Goal: Use online tool/utility: Utilize a website feature to perform a specific function

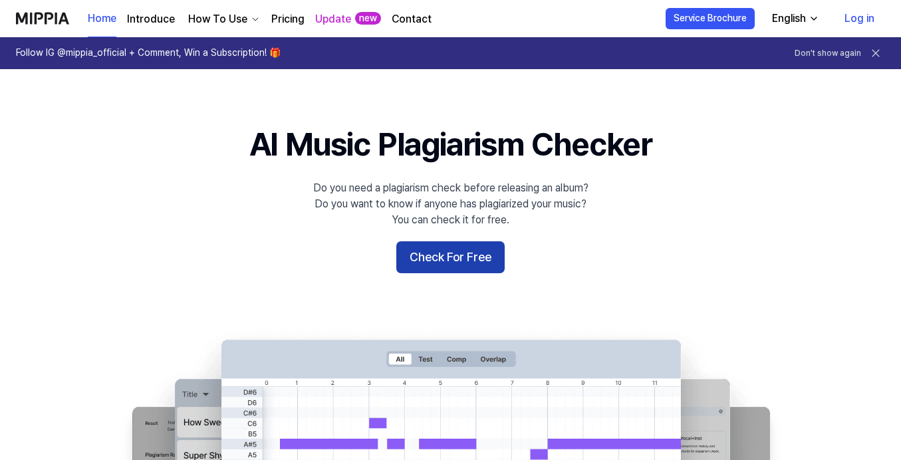
click at [463, 255] on button "Check For Free" at bounding box center [450, 257] width 108 height 32
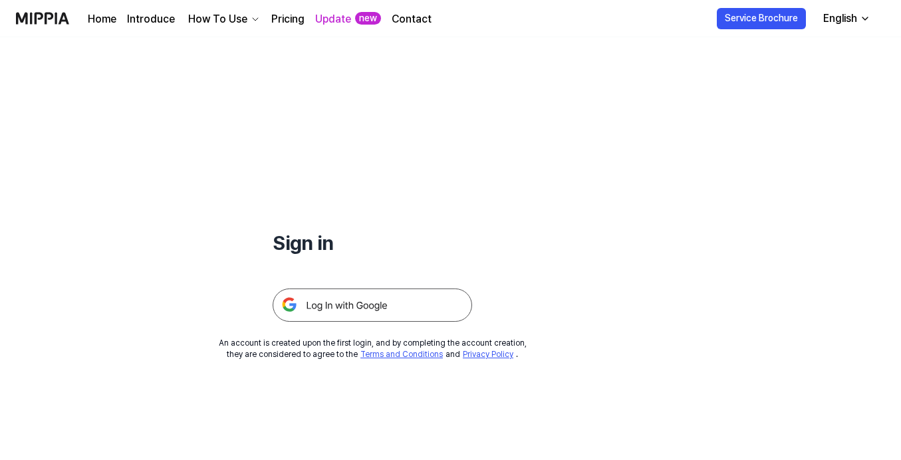
click at [385, 299] on img at bounding box center [373, 305] width 200 height 33
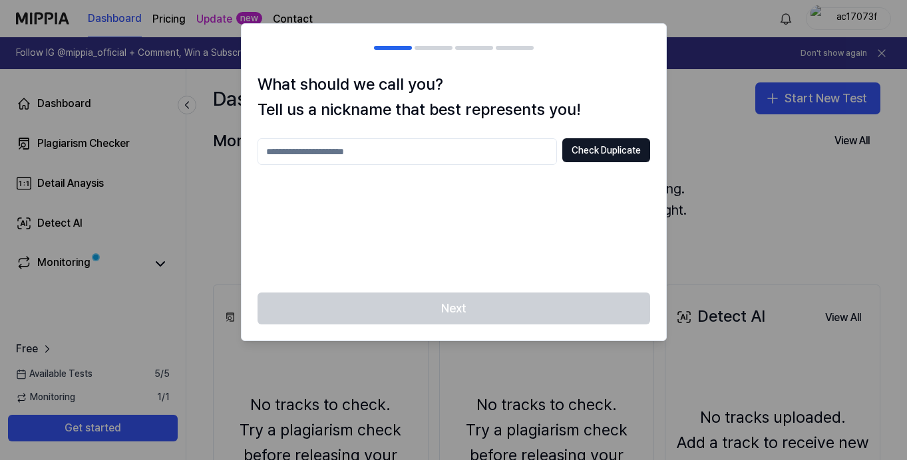
click at [442, 155] on input "text" at bounding box center [406, 151] width 299 height 27
type input "******"
click at [619, 149] on button "Check Duplicate" at bounding box center [606, 150] width 88 height 24
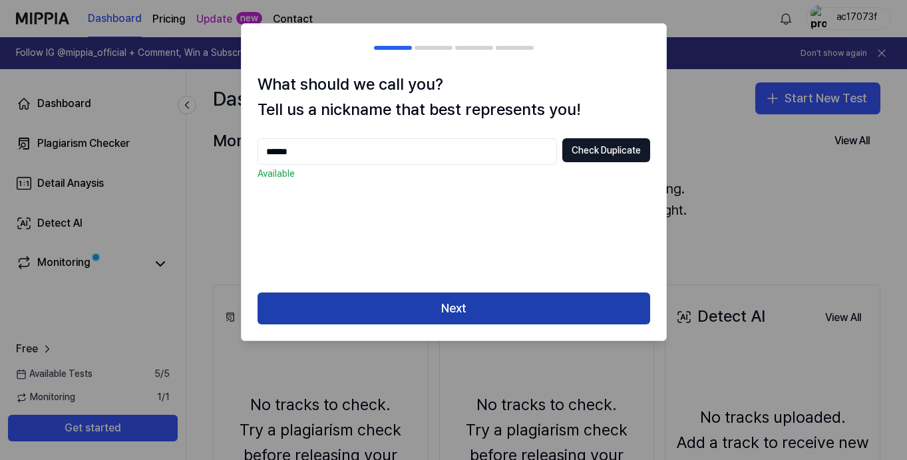
click at [542, 305] on button "Next" at bounding box center [453, 309] width 392 height 32
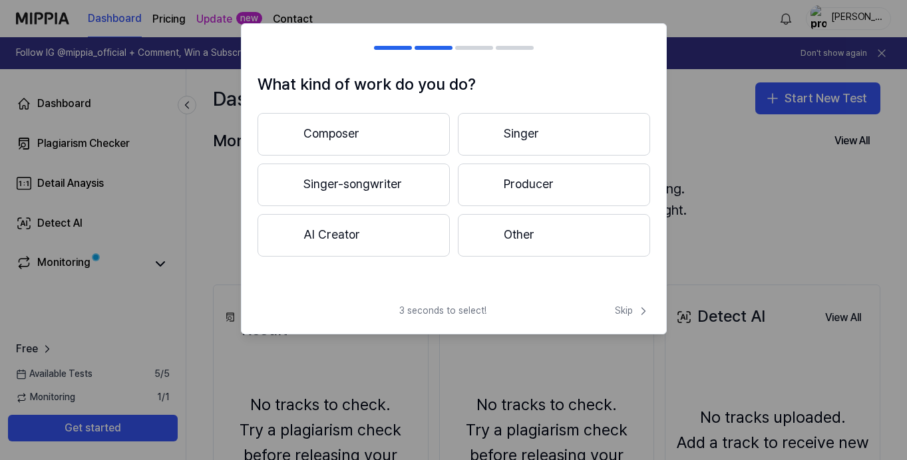
click at [421, 141] on button "Composer" at bounding box center [353, 134] width 192 height 43
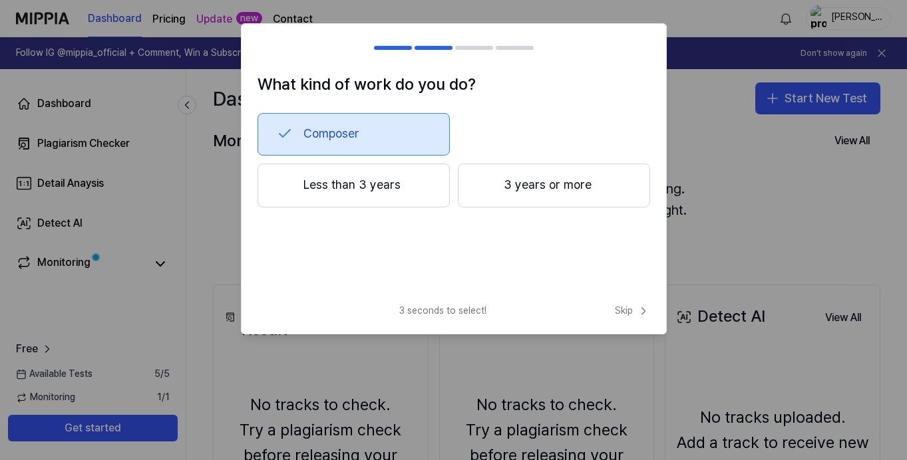
click at [413, 195] on button "Less than 3 years" at bounding box center [353, 186] width 192 height 44
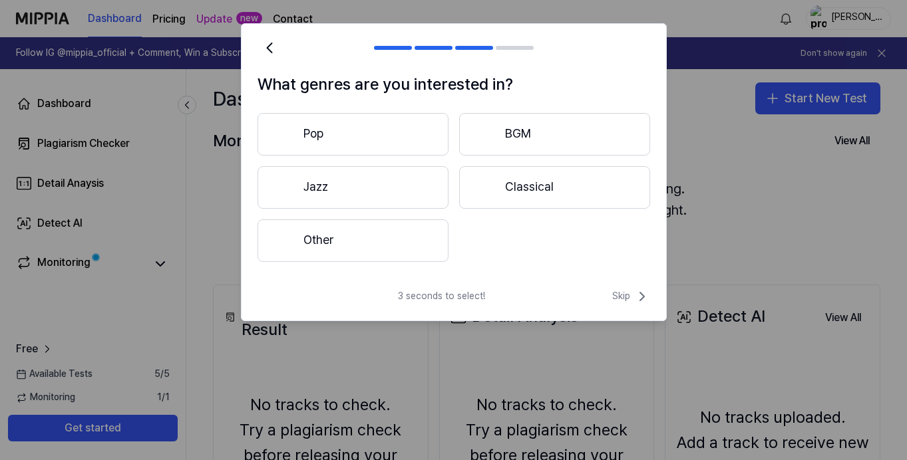
click at [439, 147] on button "Pop" at bounding box center [352, 134] width 191 height 43
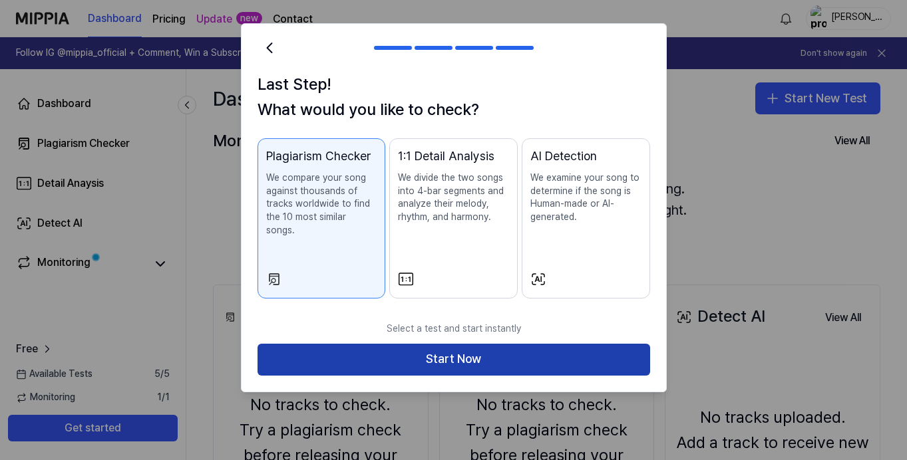
click at [514, 344] on button "Start Now" at bounding box center [453, 360] width 392 height 32
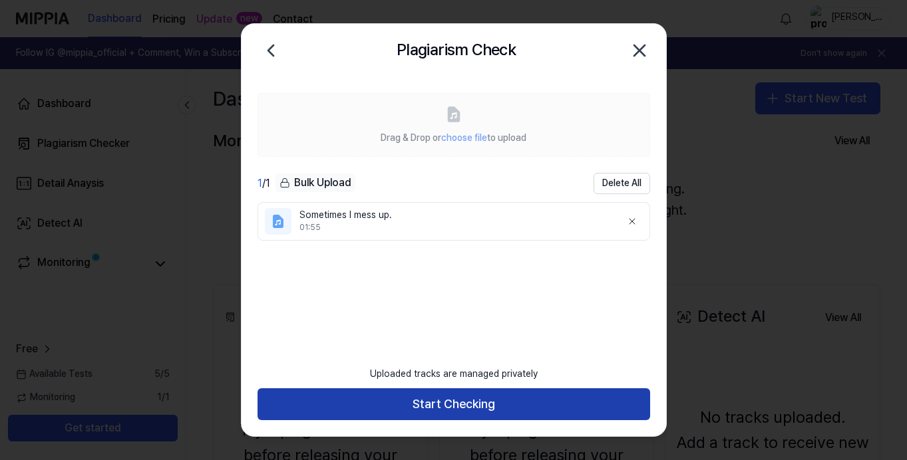
click at [481, 405] on button "Start Checking" at bounding box center [453, 404] width 392 height 32
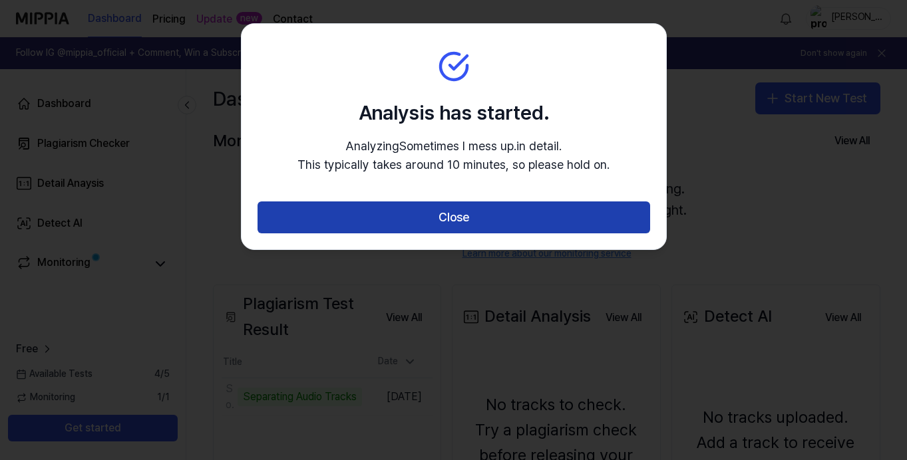
click at [525, 223] on button "Close" at bounding box center [453, 218] width 392 height 32
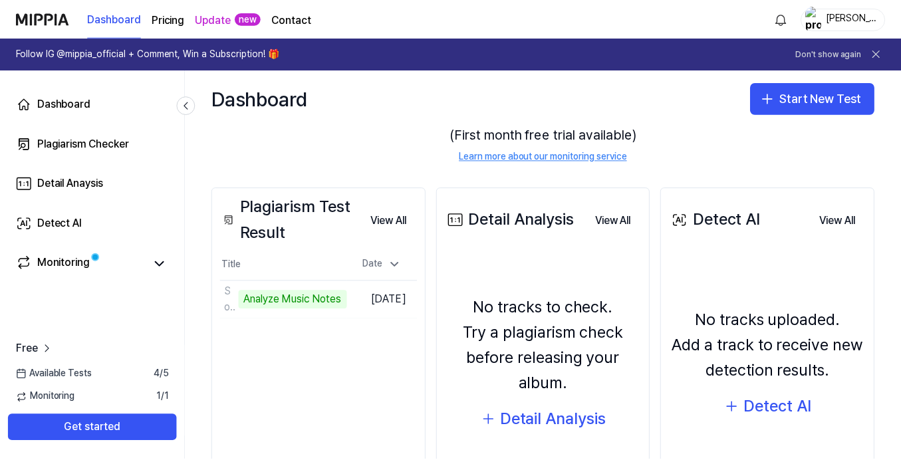
scroll to position [99, 0]
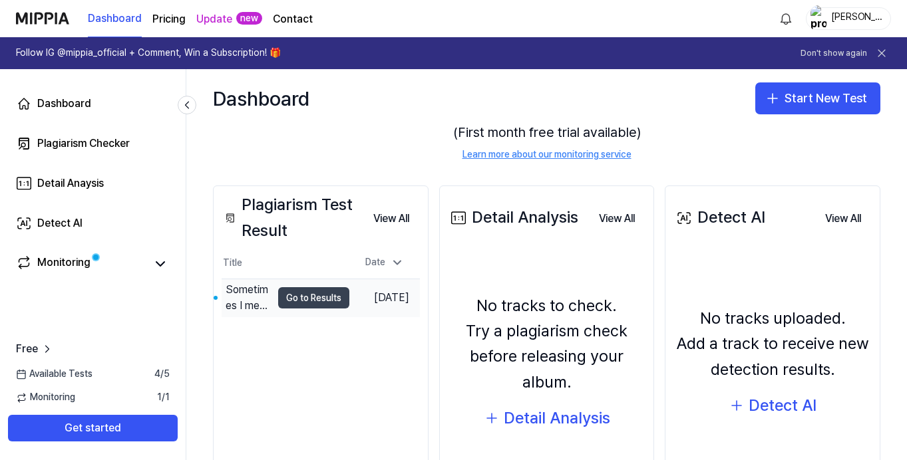
click at [309, 297] on button "Go to Results" at bounding box center [313, 297] width 71 height 21
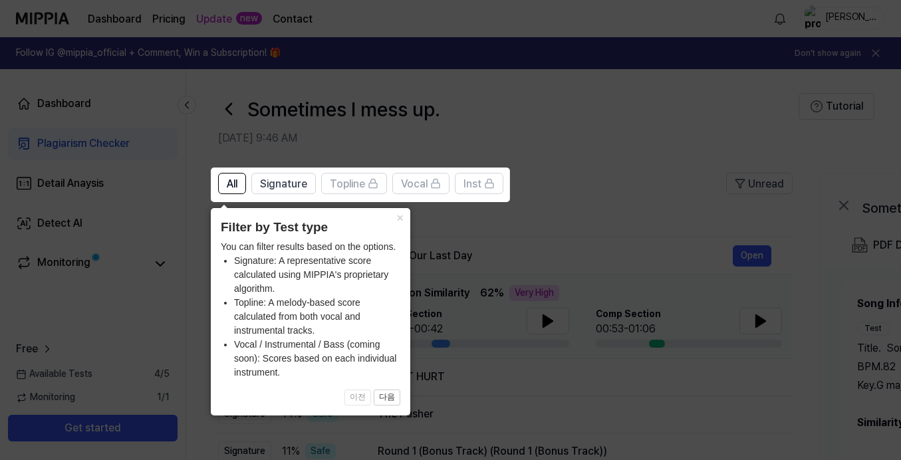
scroll to position [0, 1]
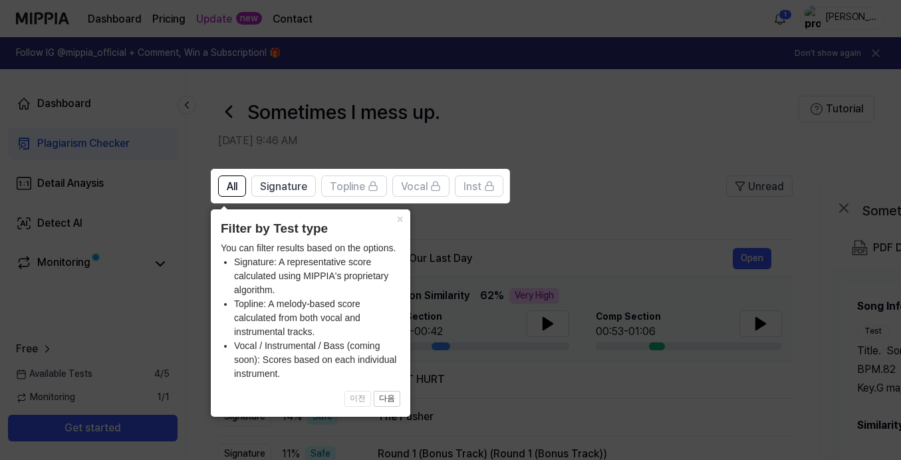
click at [601, 253] on icon at bounding box center [453, 230] width 907 height 460
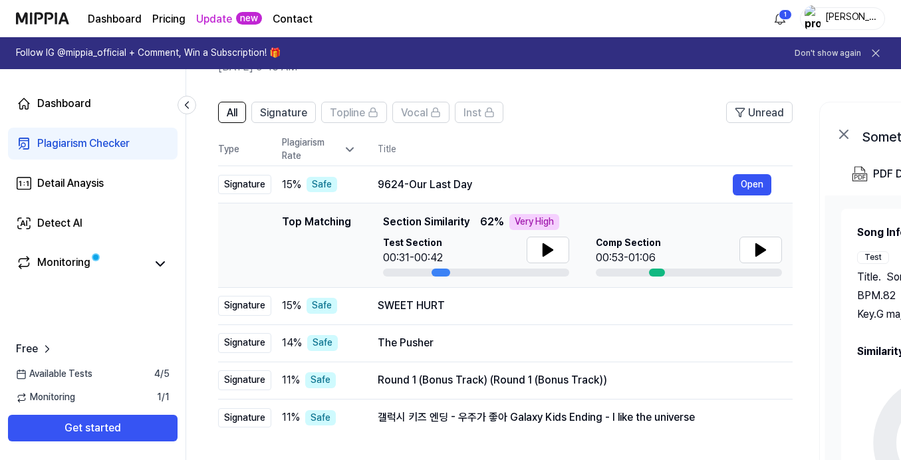
scroll to position [75, 0]
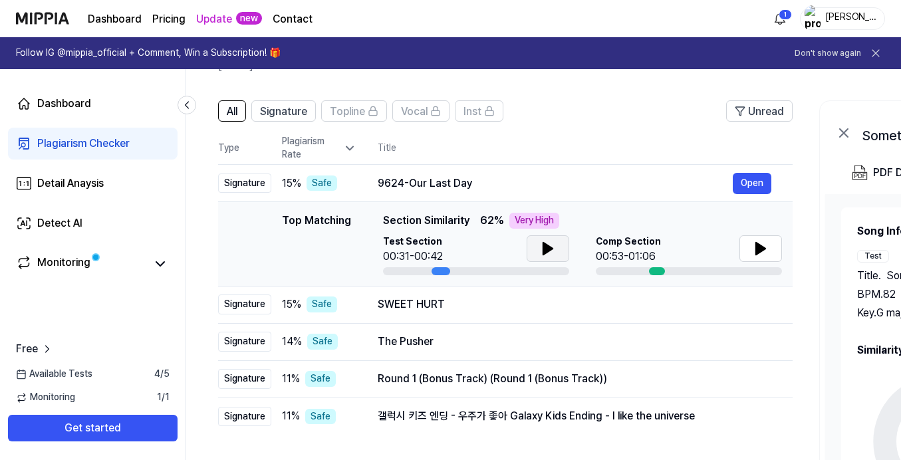
click at [549, 246] on icon at bounding box center [547, 249] width 9 height 12
click at [764, 249] on icon at bounding box center [760, 249] width 9 height 12
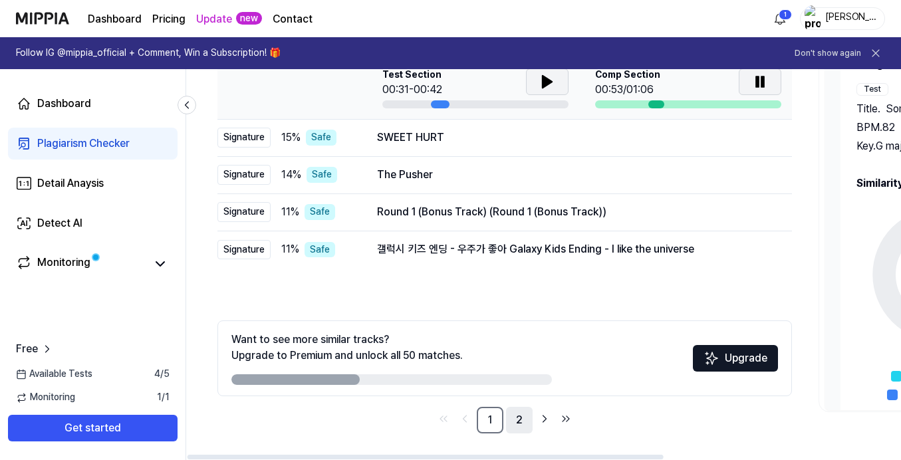
scroll to position [242, 0]
click at [519, 413] on link "2" at bounding box center [519, 420] width 27 height 27
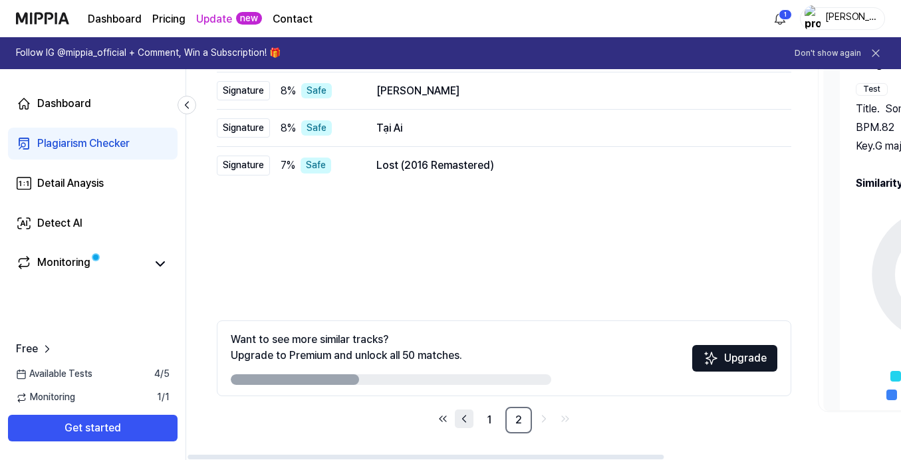
scroll to position [242, 0]
drag, startPoint x: 489, startPoint y: 418, endPoint x: 499, endPoint y: 412, distance: 11.6
click at [489, 418] on link "1" at bounding box center [489, 420] width 27 height 27
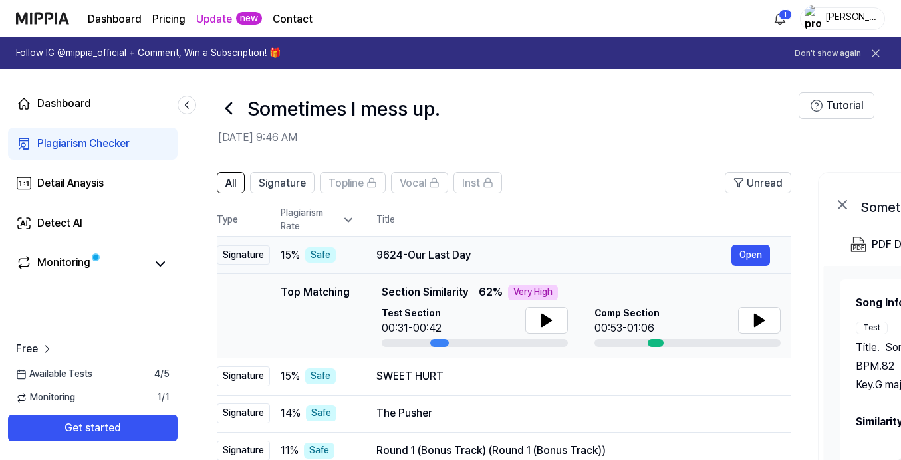
scroll to position [2, 0]
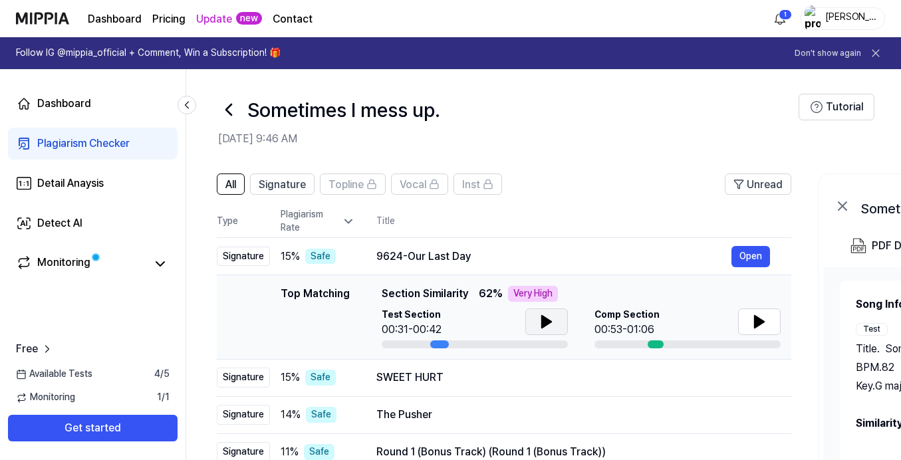
click at [546, 315] on icon at bounding box center [547, 322] width 16 height 16
click at [229, 112] on icon at bounding box center [228, 109] width 5 height 11
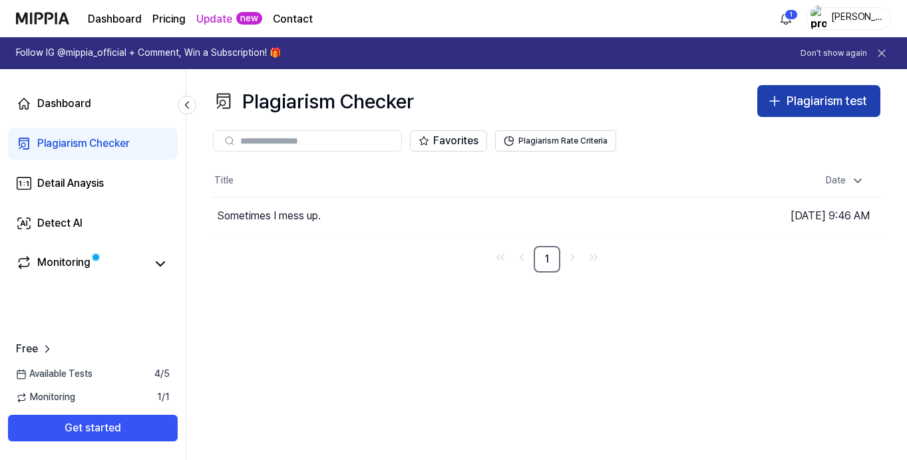
click at [774, 100] on icon "button" at bounding box center [774, 101] width 16 height 16
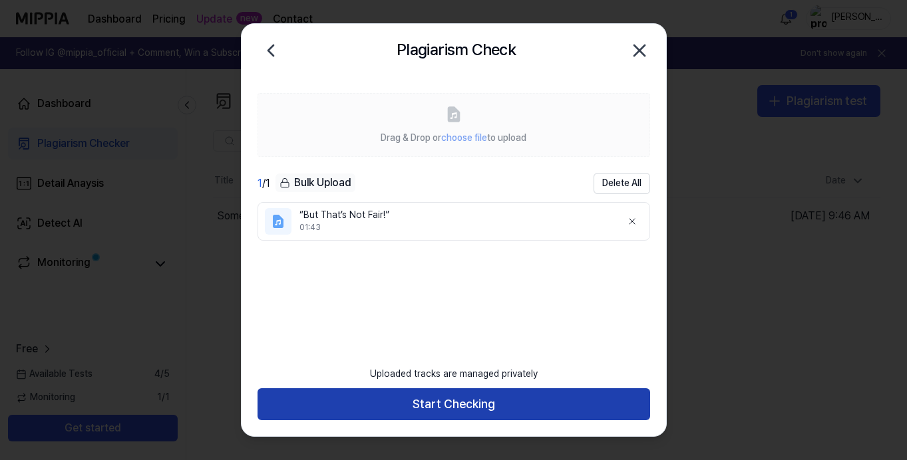
click at [460, 396] on button "Start Checking" at bounding box center [453, 404] width 392 height 32
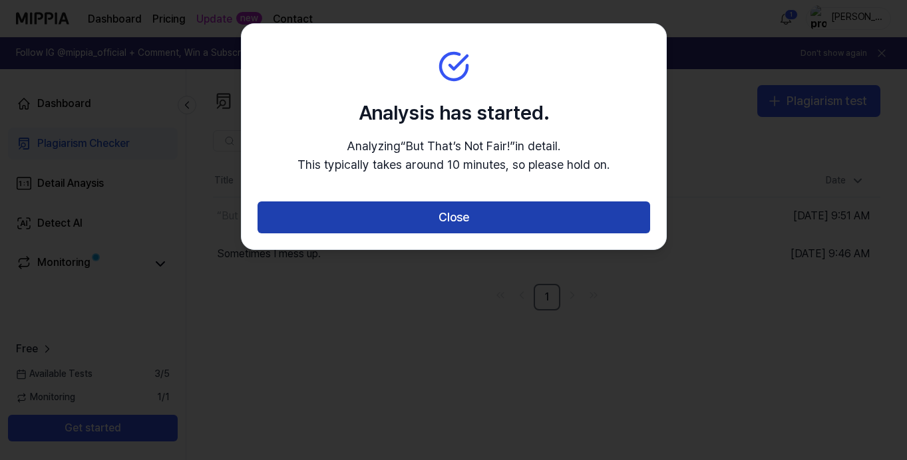
click at [494, 210] on button "Close" at bounding box center [453, 218] width 392 height 32
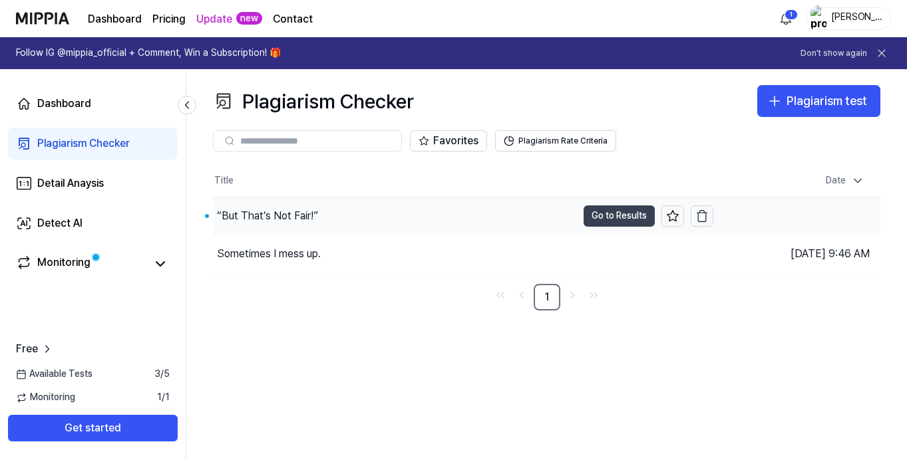
click at [603, 217] on button "Go to Results" at bounding box center [618, 216] width 71 height 21
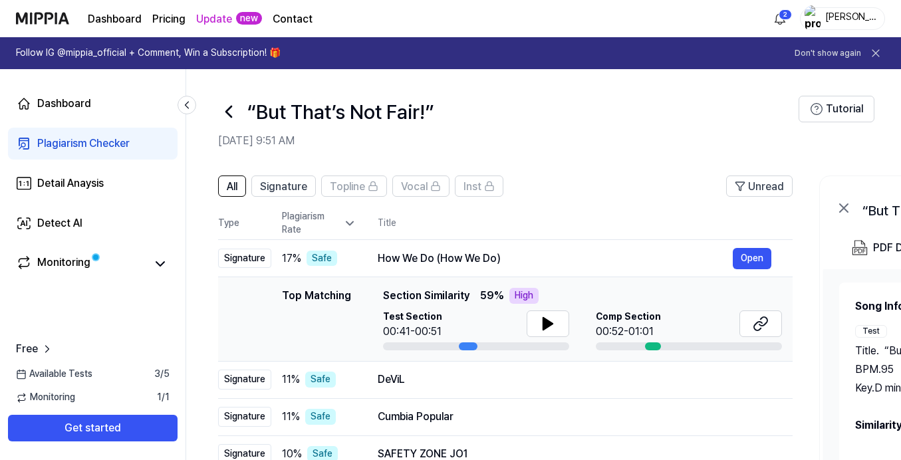
click at [228, 112] on icon at bounding box center [228, 111] width 21 height 21
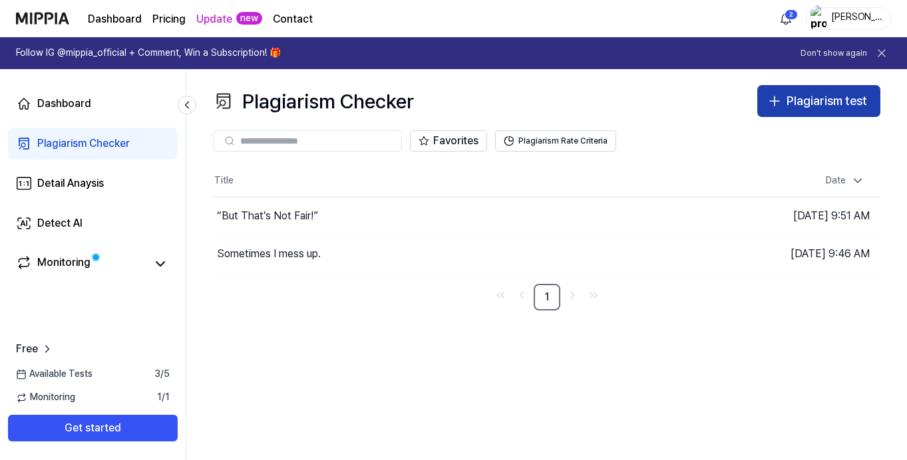
click at [846, 100] on div "Plagiarism test" at bounding box center [826, 101] width 80 height 19
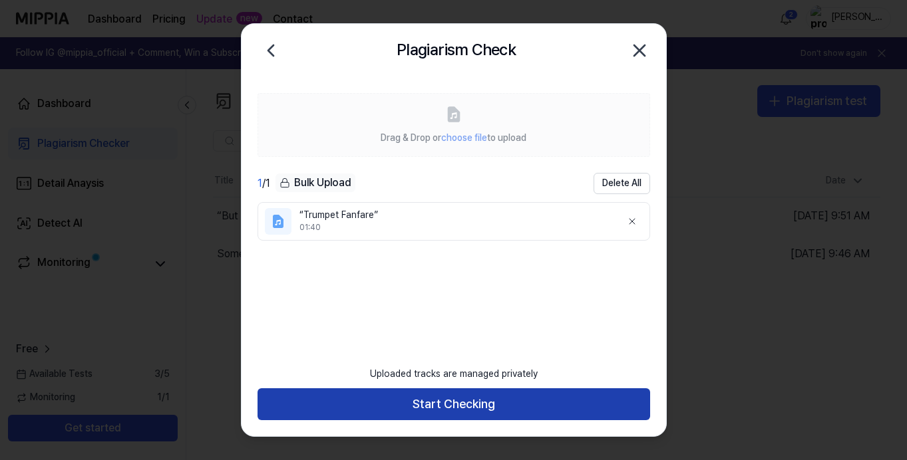
click at [482, 402] on button "Start Checking" at bounding box center [453, 404] width 392 height 32
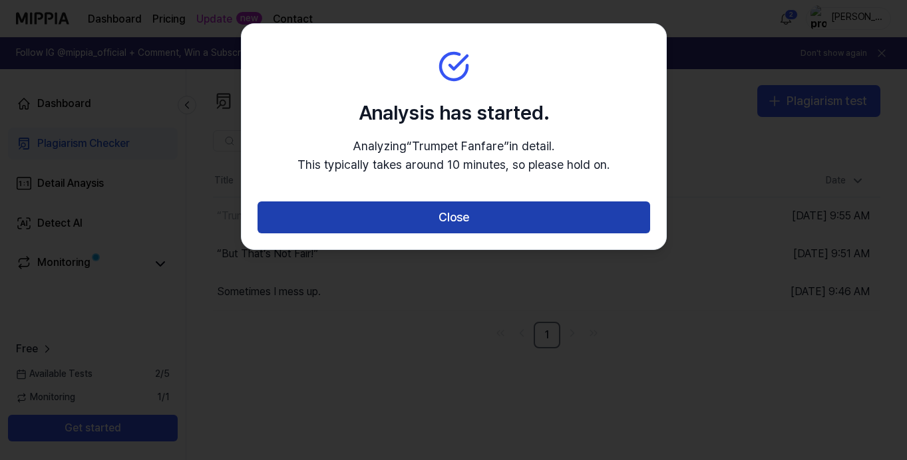
click at [457, 216] on button "Close" at bounding box center [453, 218] width 392 height 32
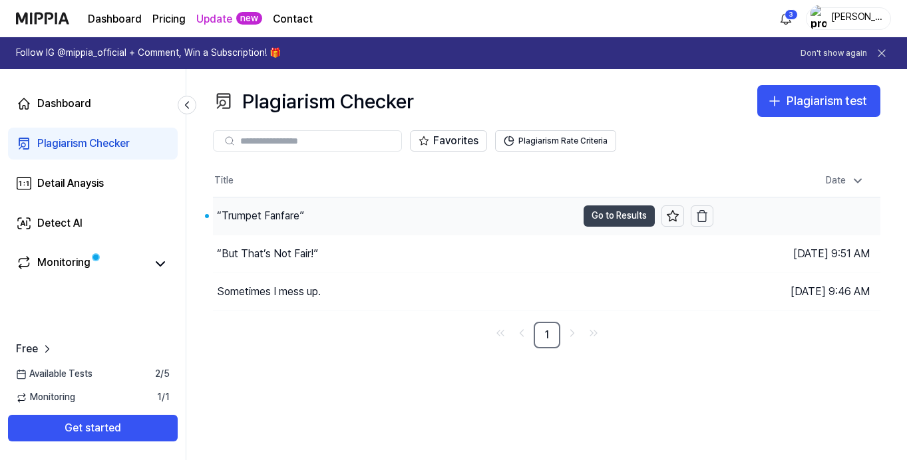
click at [603, 213] on button "Go to Results" at bounding box center [618, 216] width 71 height 21
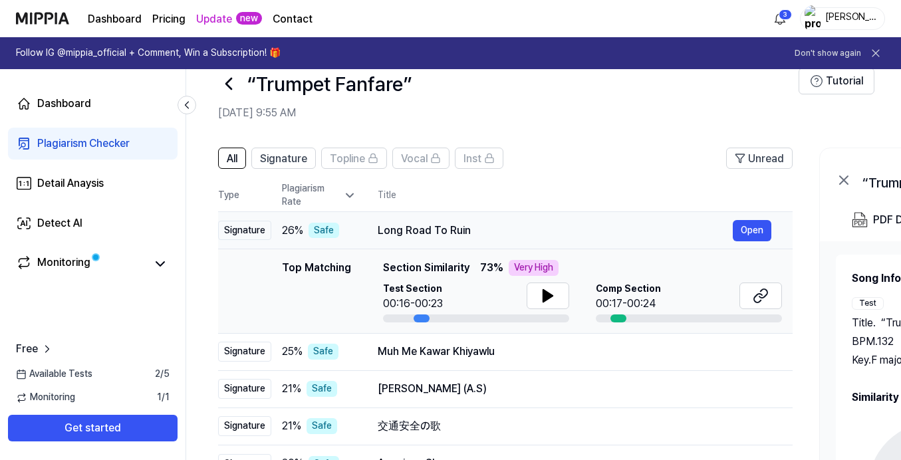
scroll to position [32, 0]
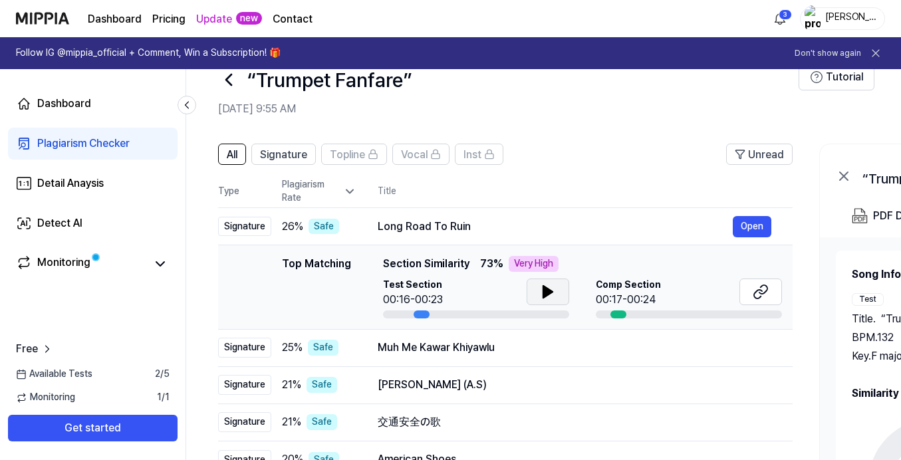
click at [543, 291] on icon at bounding box center [547, 292] width 9 height 12
